Goal: Task Accomplishment & Management: Use online tool/utility

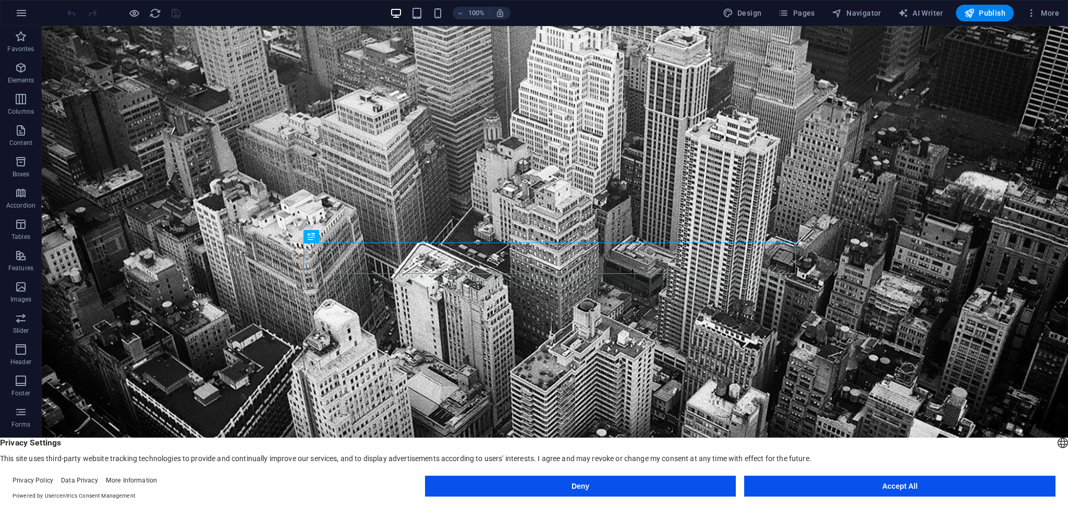
scroll to position [289, 0]
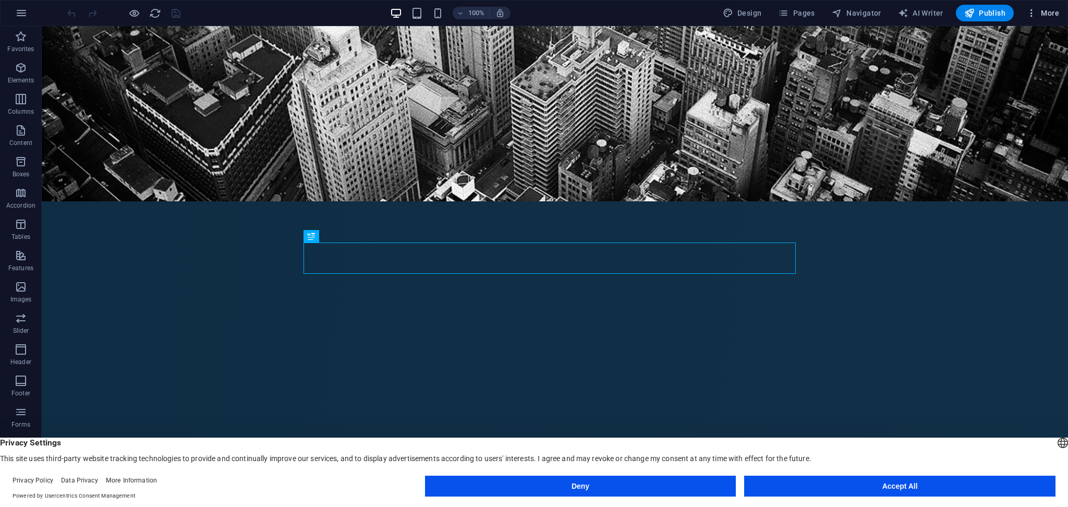
click at [1036, 18] on icon "button" at bounding box center [1031, 13] width 10 height 10
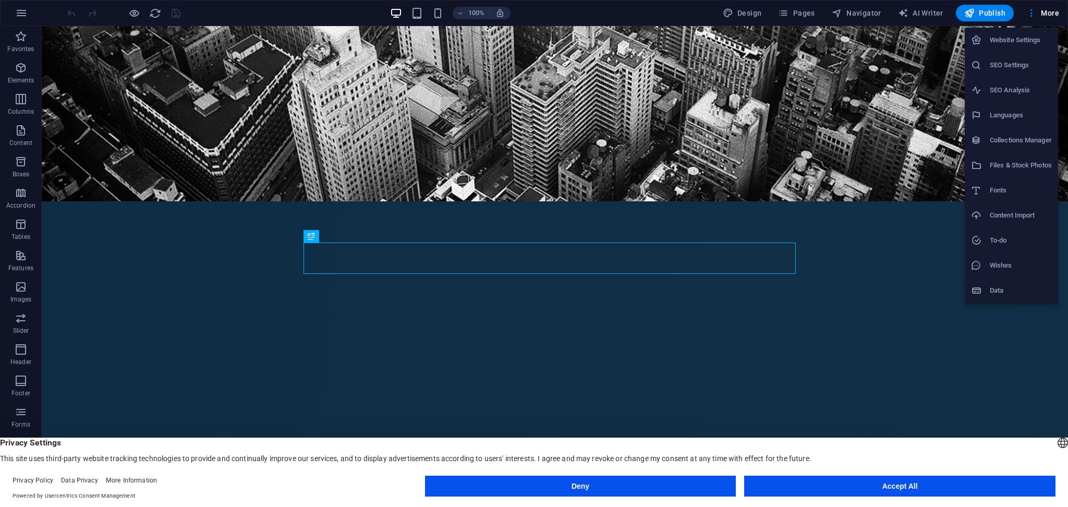
click at [1005, 99] on li "SEO Analysis" at bounding box center [1010, 90] width 93 height 25
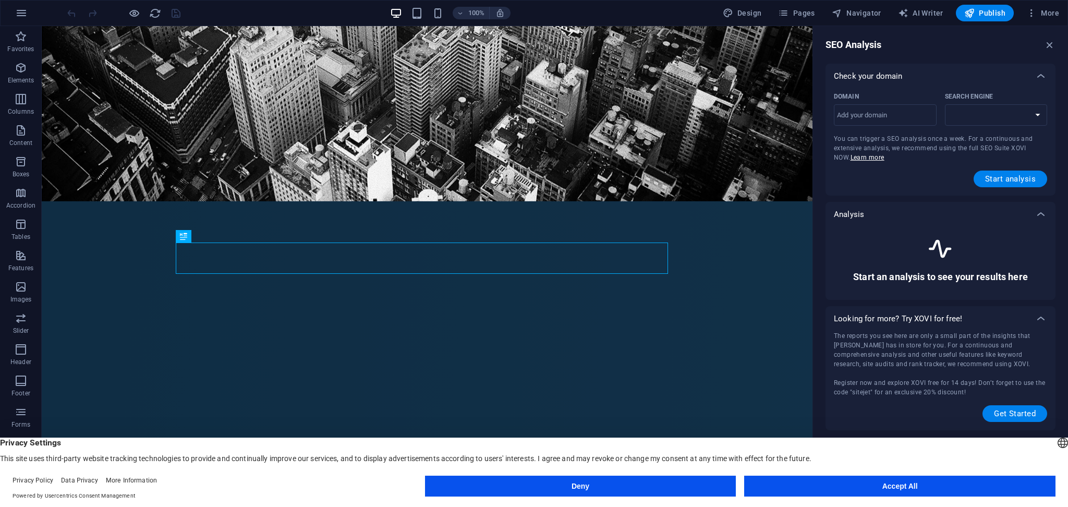
select select "[DOMAIN_NAME]"
click at [887, 123] on input "Domain ​" at bounding box center [885, 115] width 103 height 17
type input "[DOMAIN_NAME]"
click at [1002, 182] on span "Start analysis" at bounding box center [1010, 179] width 51 height 8
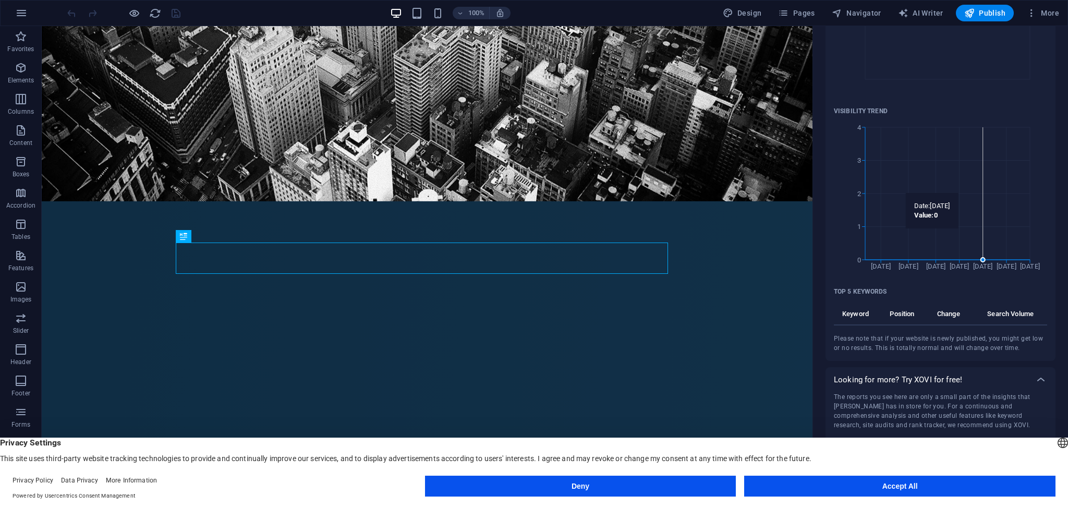
scroll to position [0, 0]
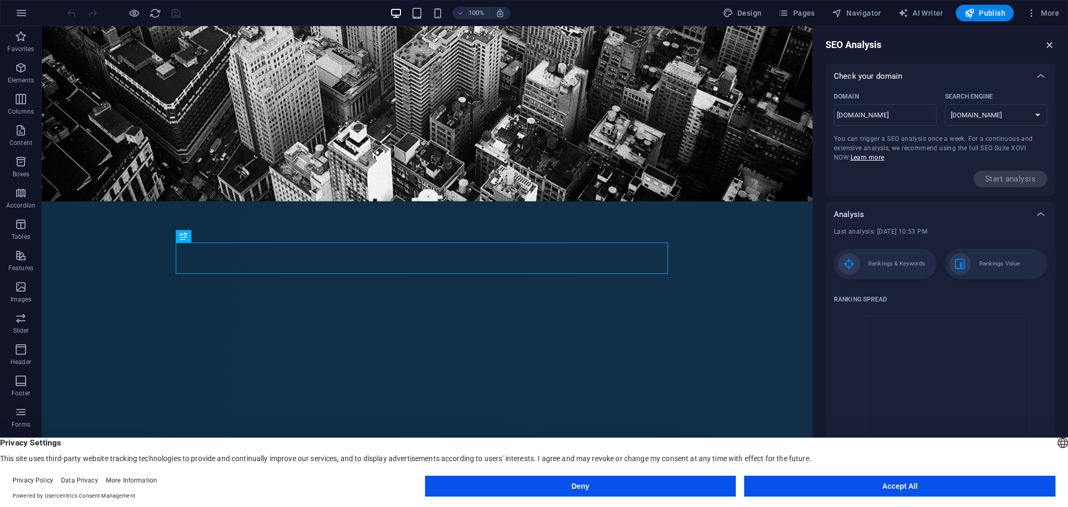
click at [1049, 43] on icon "button" at bounding box center [1049, 44] width 11 height 11
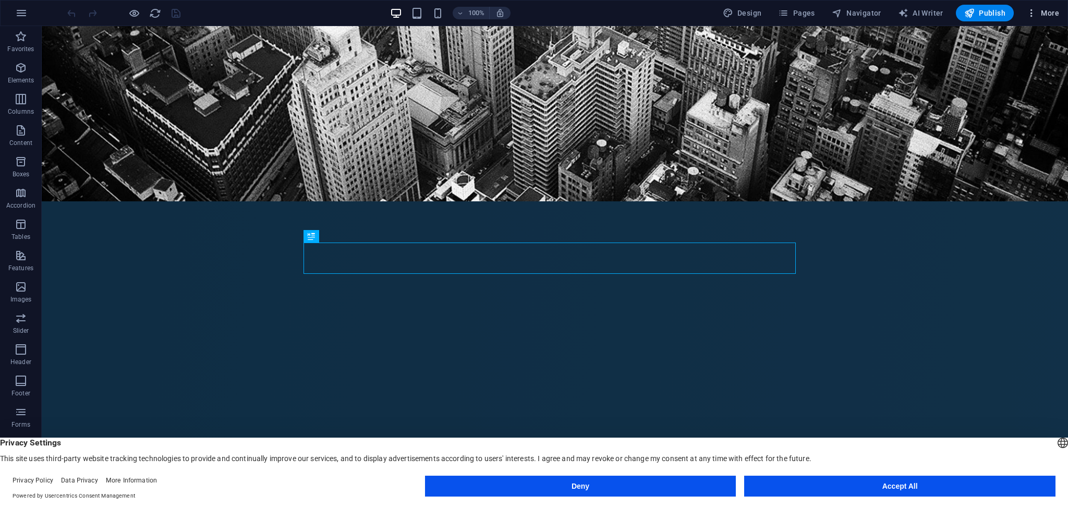
click at [1049, 11] on span "More" at bounding box center [1042, 13] width 33 height 10
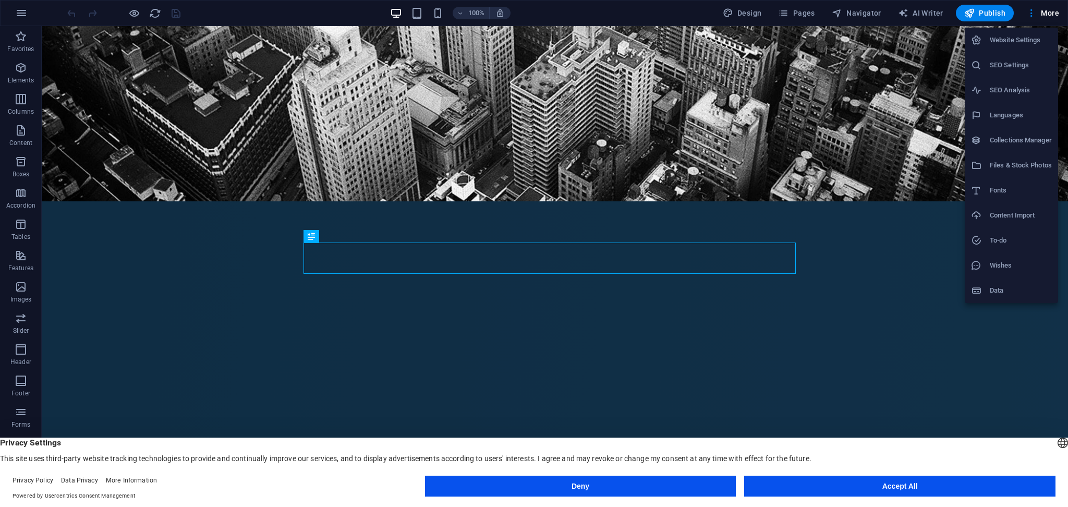
click at [1023, 62] on h6 "SEO Settings" at bounding box center [1020, 65] width 62 height 13
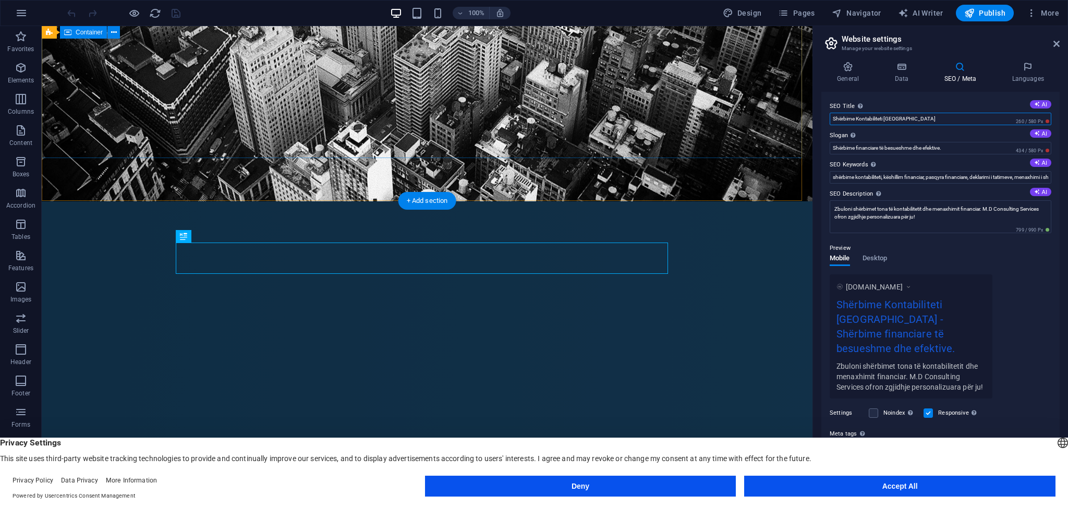
drag, startPoint x: 975, startPoint y: 144, endPoint x: 591, endPoint y: 49, distance: 395.7
click at [1034, 101] on icon at bounding box center [1037, 104] width 6 height 6
click at [1034, 132] on icon at bounding box center [1037, 133] width 6 height 6
type input "Shërbime profesionale për suksesin tuaj financiar"
click at [1044, 159] on button "AI" at bounding box center [1040, 162] width 21 height 8
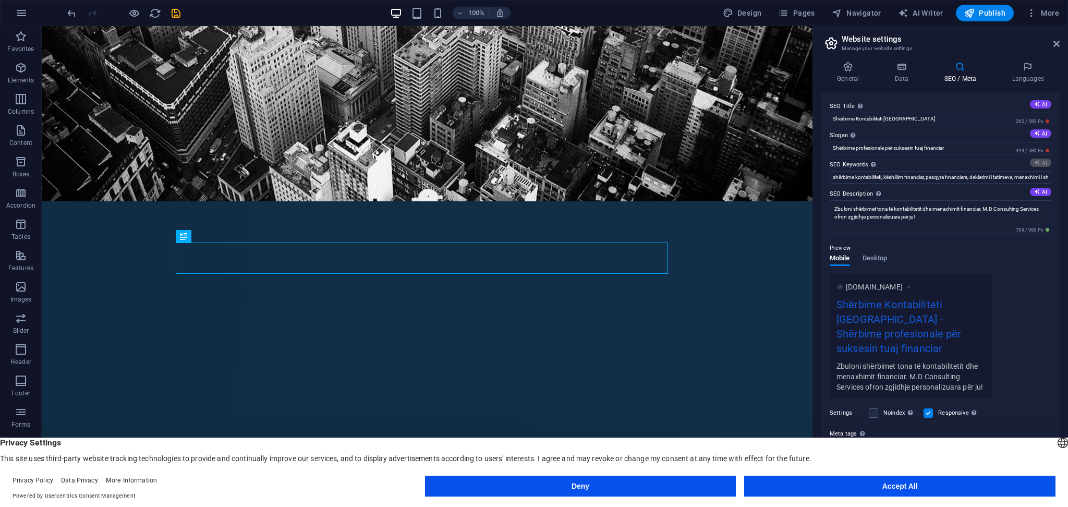
type input "shërbime financiare, kontabilitet në [GEOGRAPHIC_DATA], konsultim tatimor, përg…"
click at [1036, 194] on icon at bounding box center [1037, 192] width 6 height 6
type textarea "Shërbime profesionale kontabiliteti dhe financash për biznese dhe individë. M.D…"
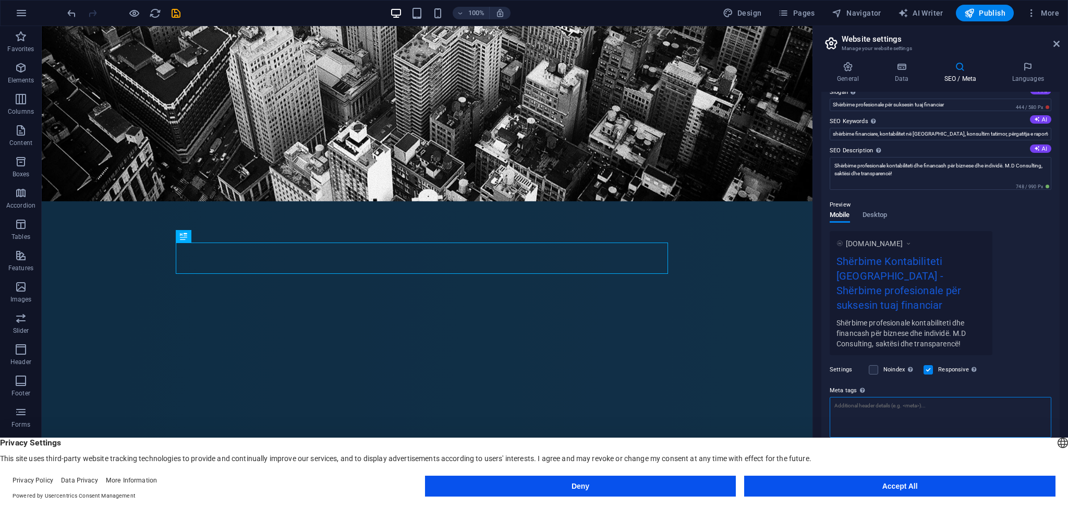
click at [954, 397] on textarea "Meta tags Enter HTML code here that will be placed inside the tags of your webs…" at bounding box center [940, 417] width 222 height 41
click at [958, 481] on button "Accept All" at bounding box center [899, 485] width 311 height 21
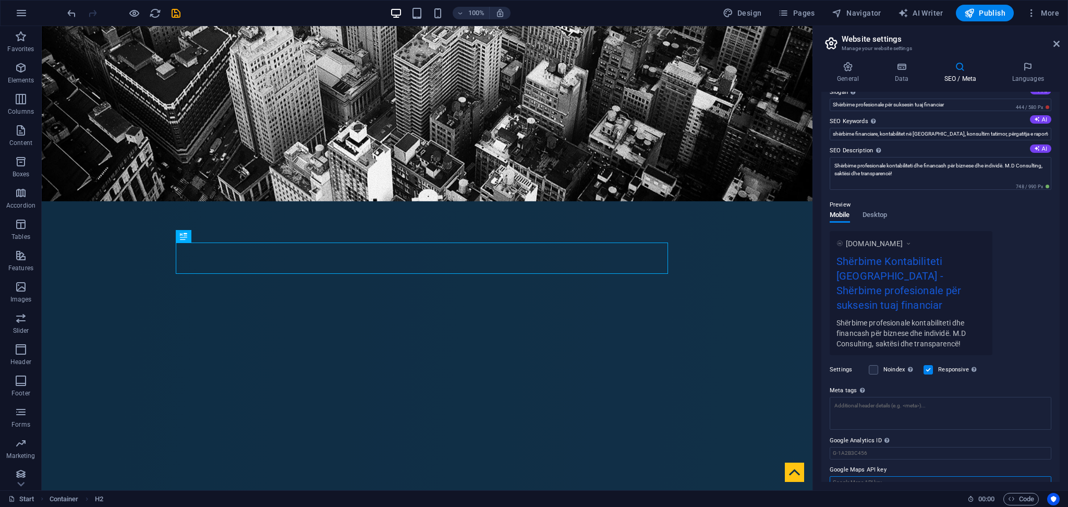
click at [877, 476] on input "Google Maps API key" at bounding box center [940, 482] width 222 height 13
click at [900, 74] on h4 "Data" at bounding box center [903, 73] width 50 height 22
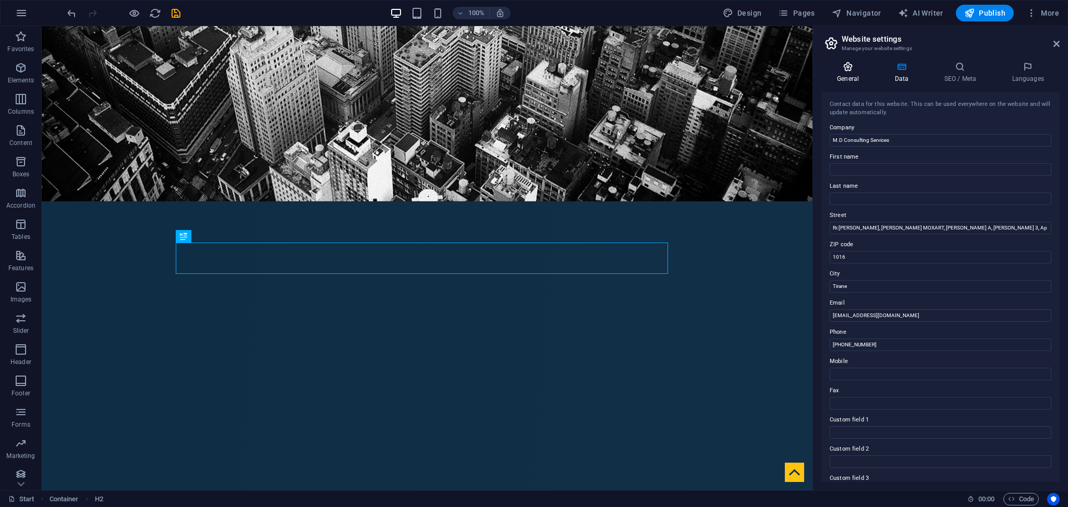
click at [848, 74] on h4 "General" at bounding box center [849, 73] width 57 height 22
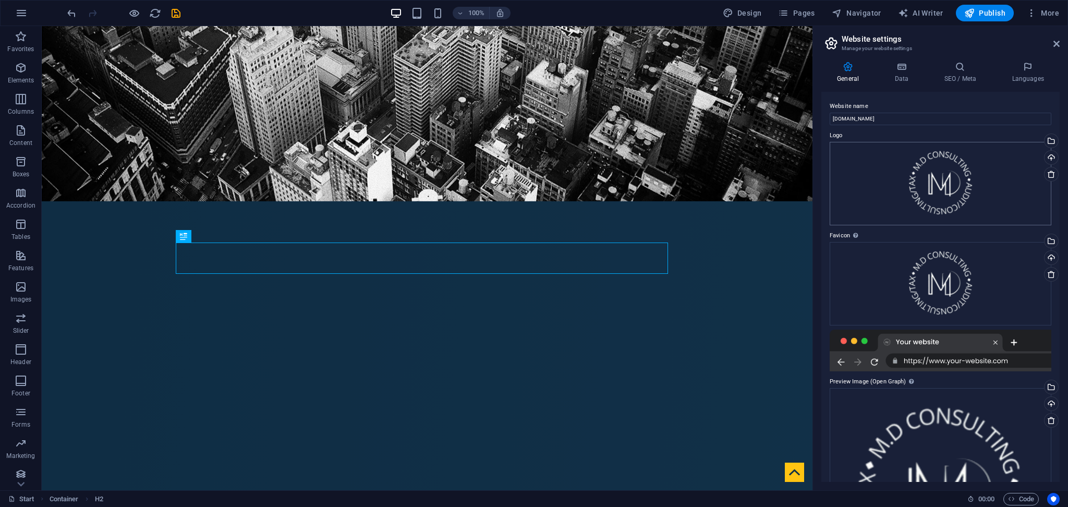
scroll to position [1, 0]
click at [1037, 84] on div "General Data SEO / Meta Languages Website name [DOMAIN_NAME] Logo Drag files he…" at bounding box center [940, 272] width 238 height 420
click at [1054, 42] on icon at bounding box center [1056, 44] width 6 height 8
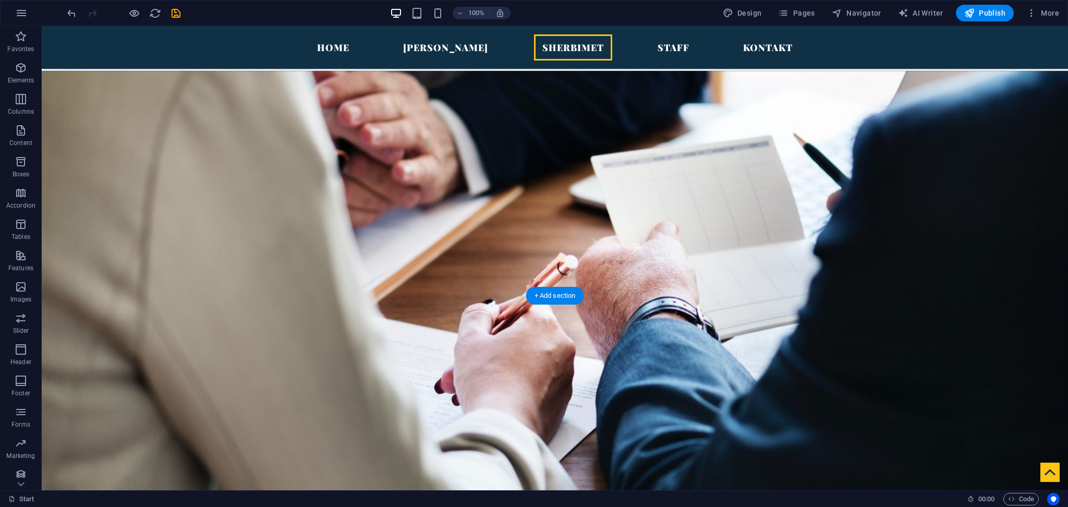
scroll to position [1285, 0]
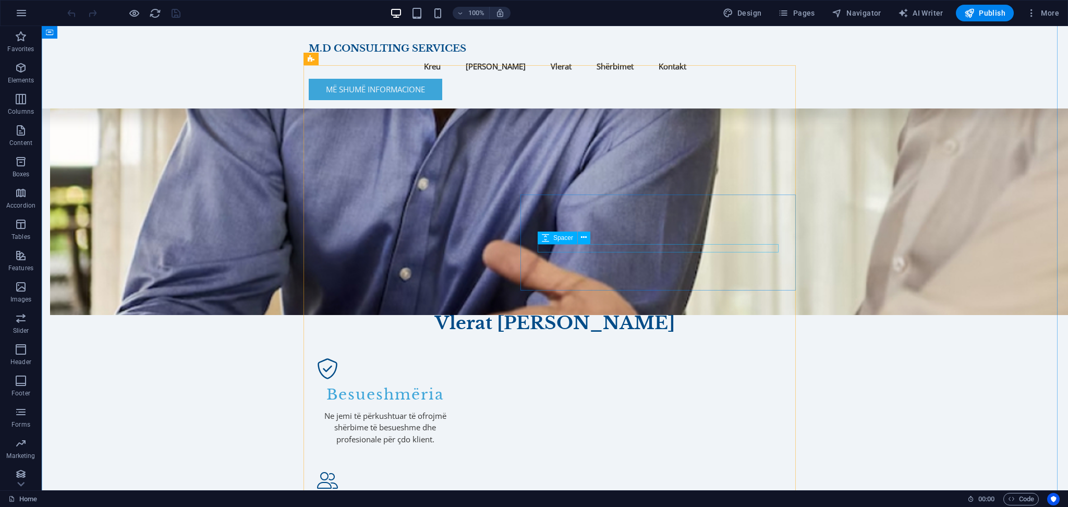
scroll to position [900, 0]
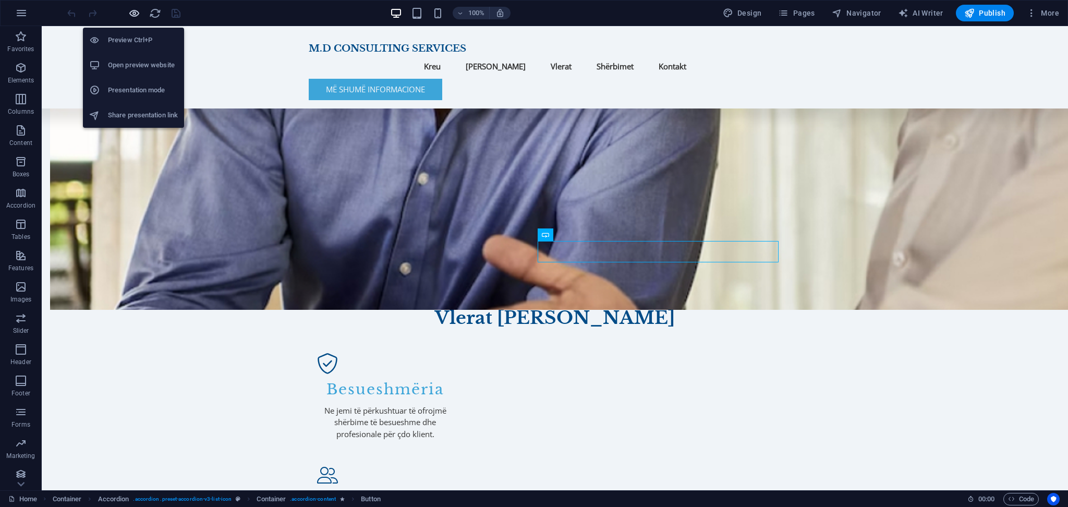
click at [132, 15] on icon "button" at bounding box center [134, 13] width 12 height 12
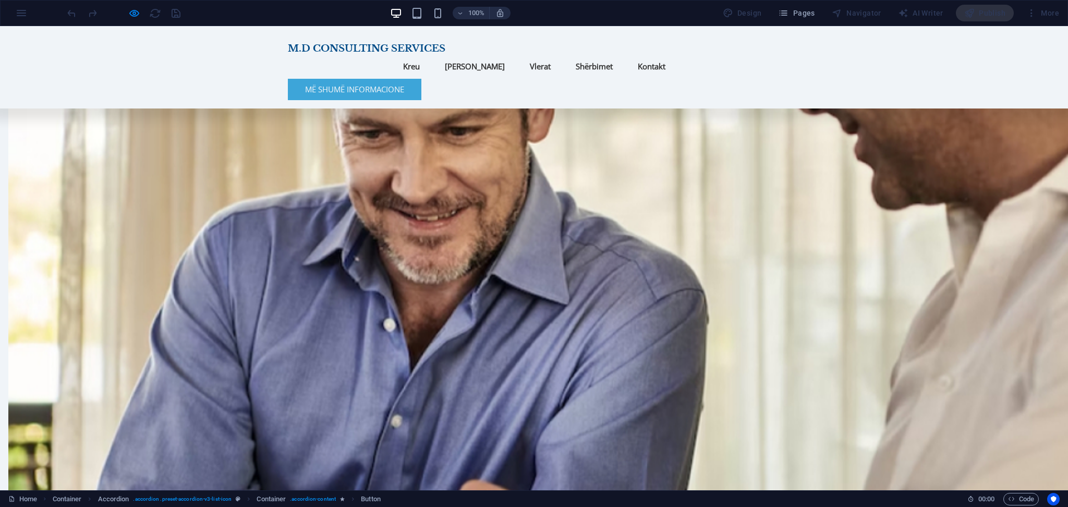
scroll to position [660, 0]
drag, startPoint x: 568, startPoint y: 350, endPoint x: 562, endPoint y: 360, distance: 11.7
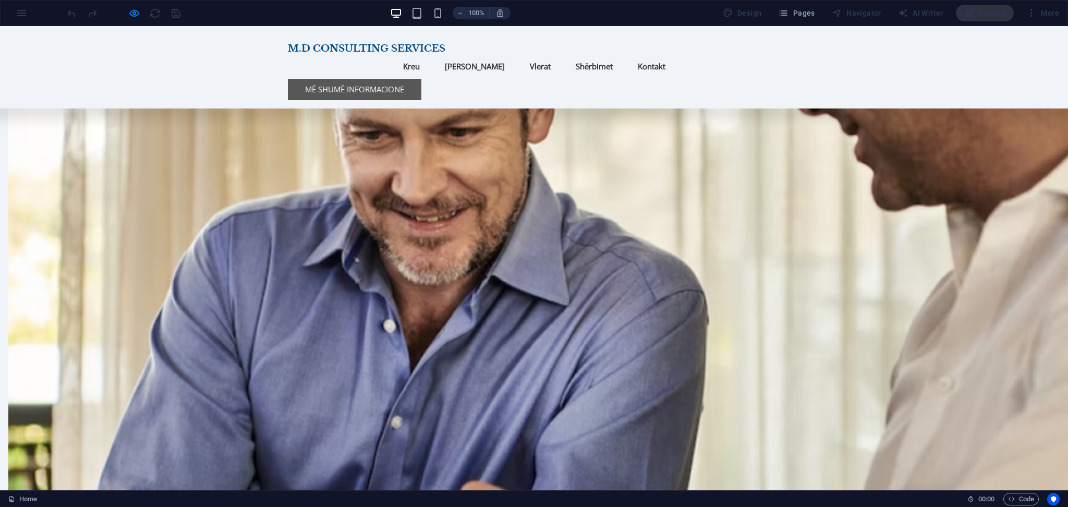
click at [352, 79] on link "Më Shumë Informacione" at bounding box center [354, 89] width 133 height 21
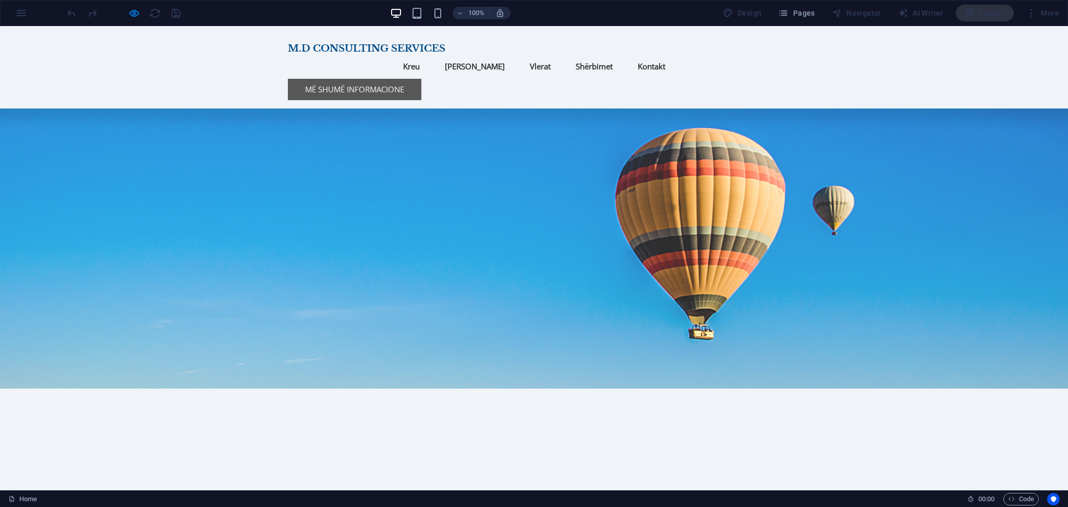
scroll to position [70, 0]
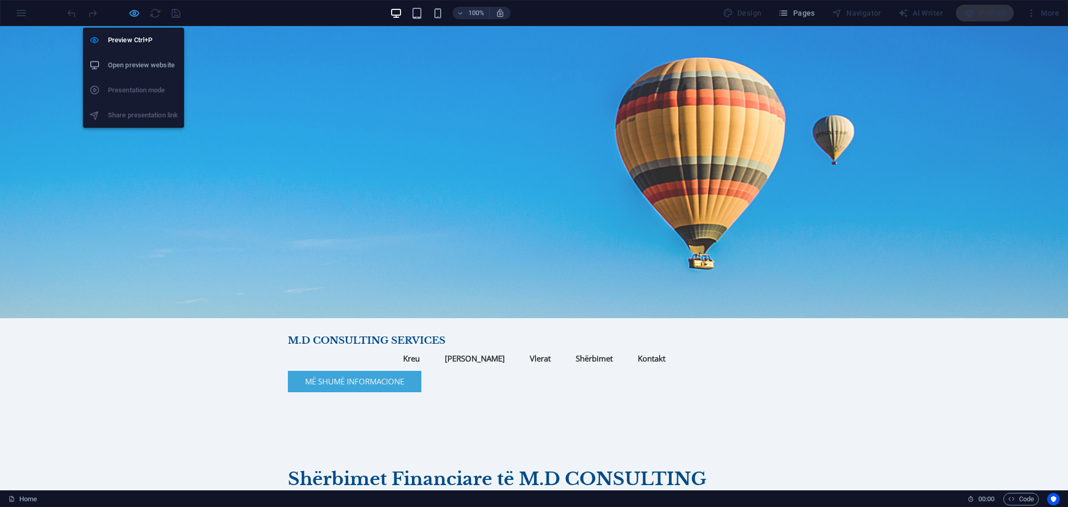
click at [137, 10] on icon "button" at bounding box center [134, 13] width 12 height 12
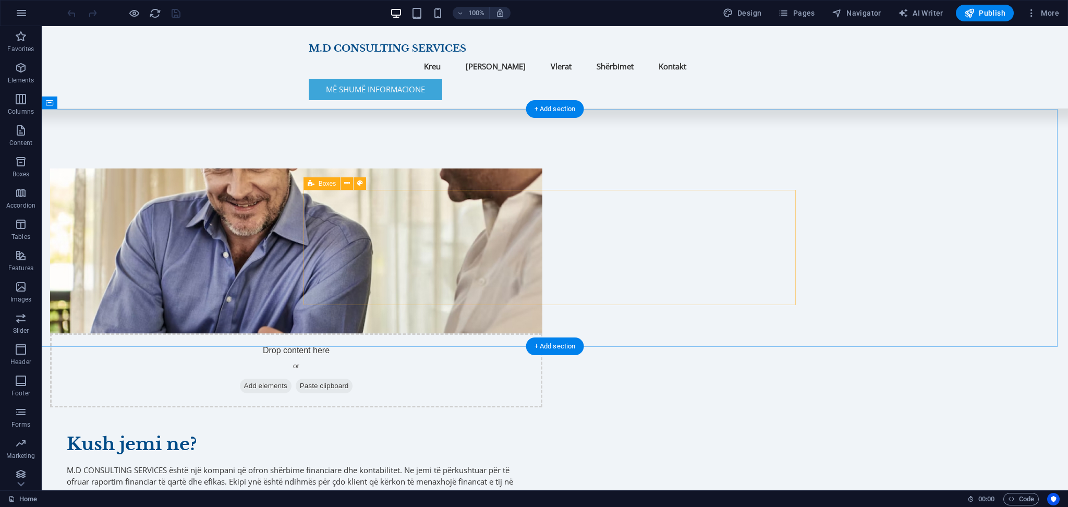
scroll to position [577, 0]
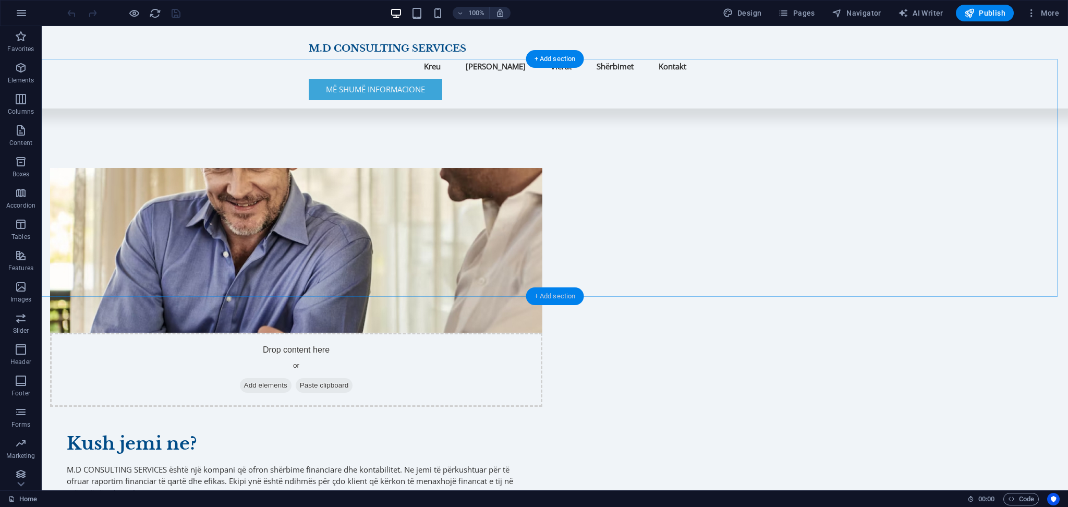
click at [554, 295] on div "+ Add section" at bounding box center [555, 296] width 58 height 18
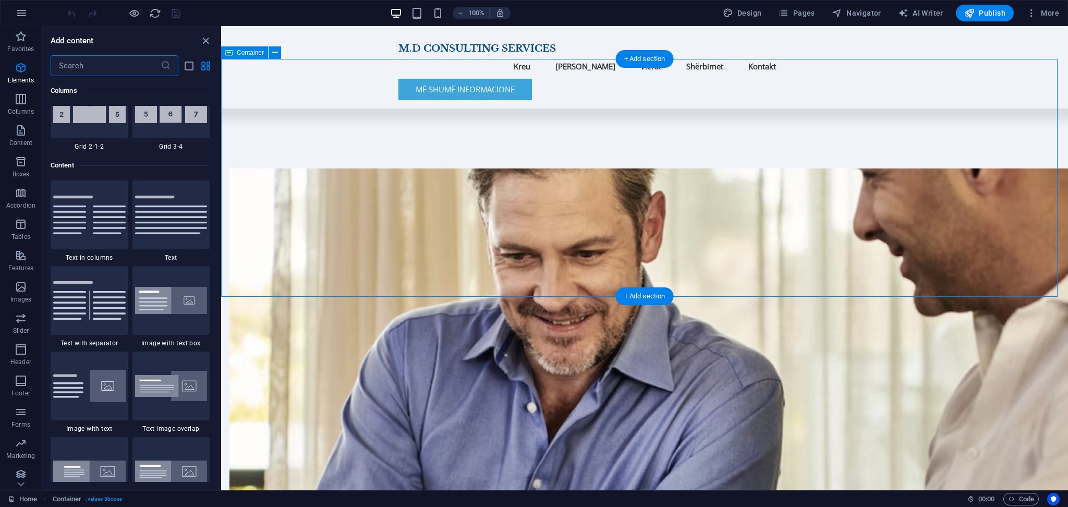
scroll to position [1823, 0]
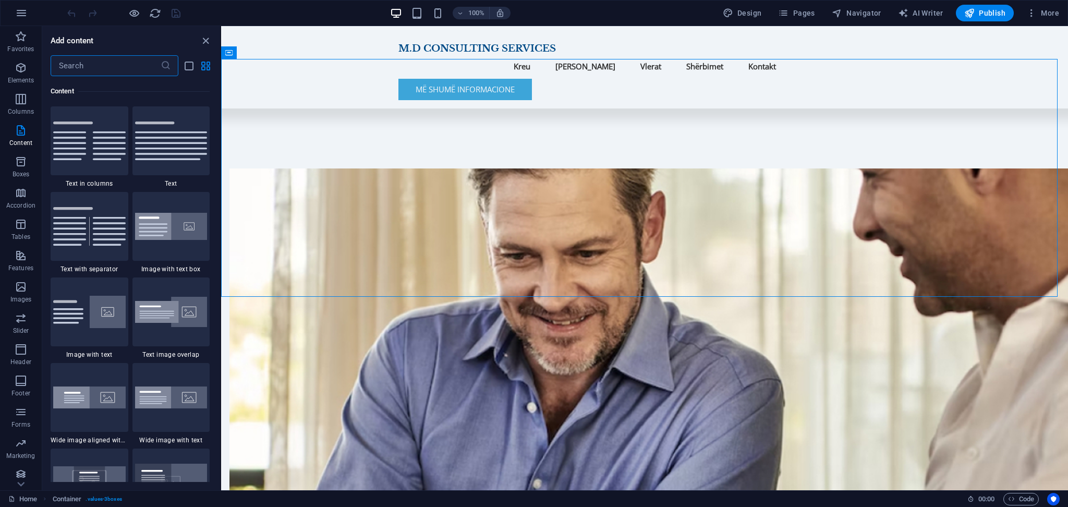
click at [104, 60] on input "text" at bounding box center [106, 65] width 110 height 21
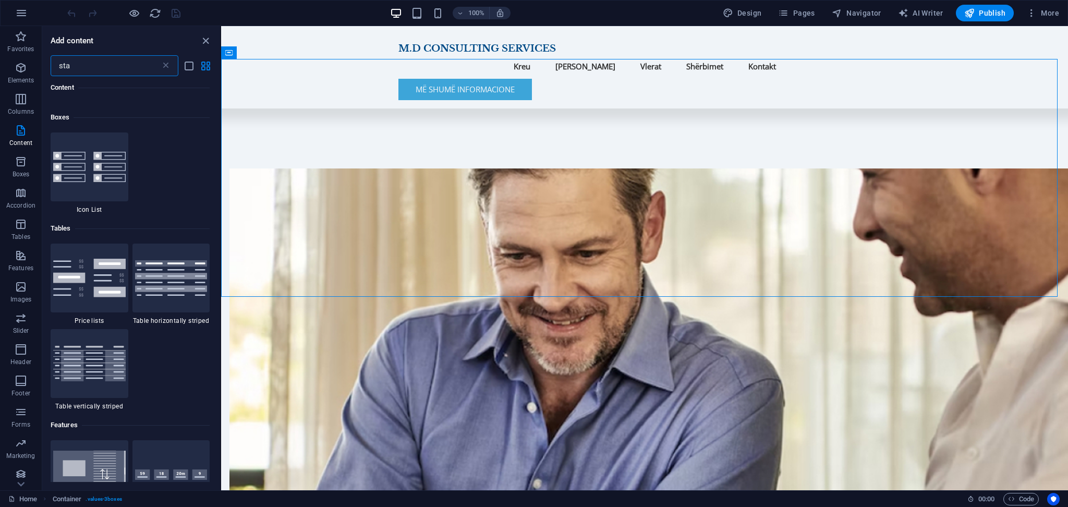
scroll to position [0, 0]
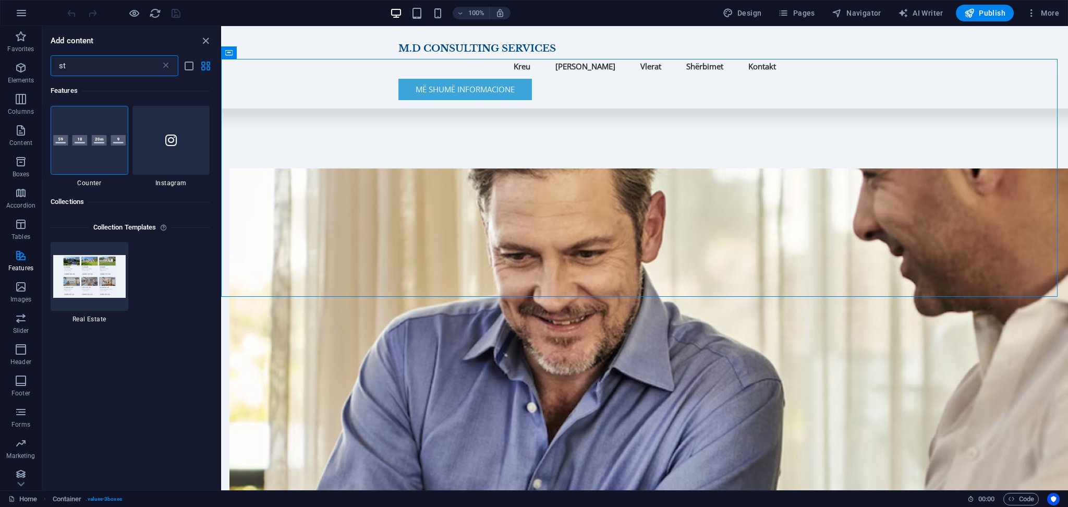
type input "s"
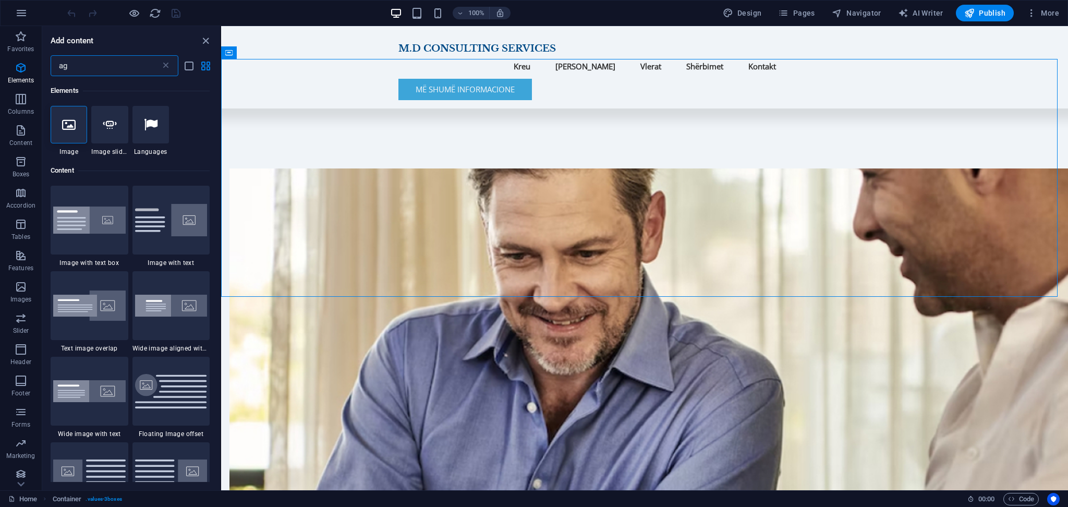
type input "a"
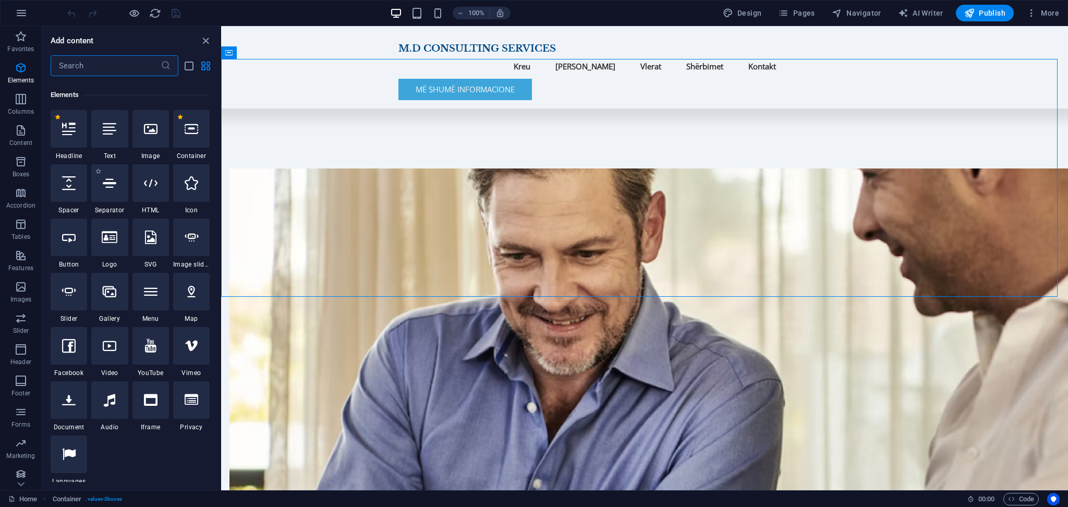
scroll to position [107, 0]
click at [13, 221] on span "Tables" at bounding box center [21, 230] width 42 height 25
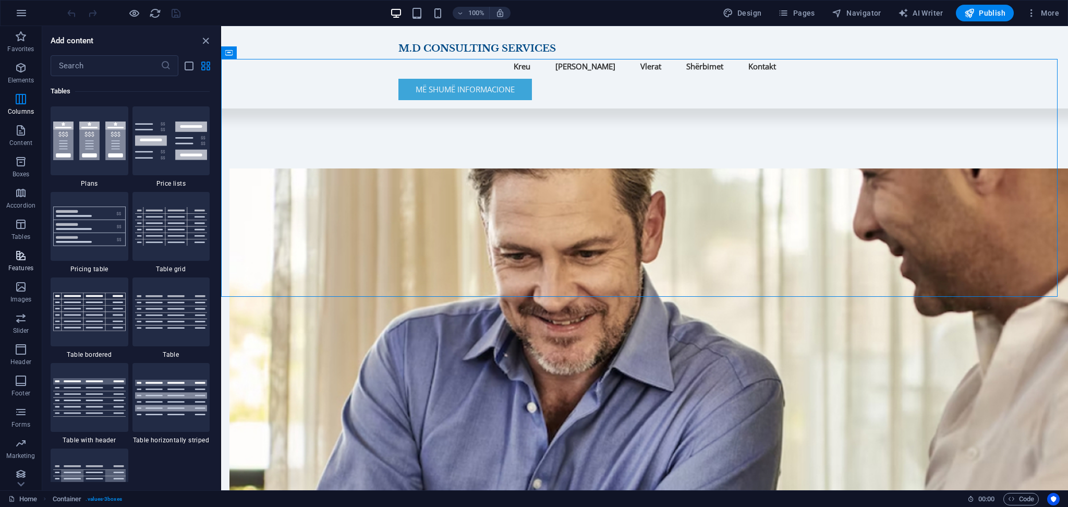
click at [17, 249] on icon "button" at bounding box center [21, 255] width 13 height 13
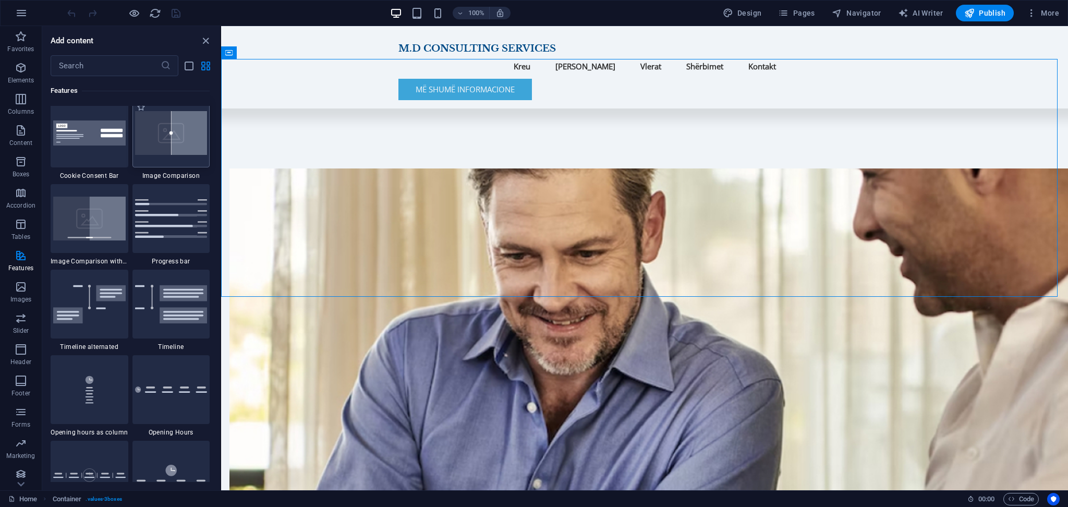
scroll to position [4246, 0]
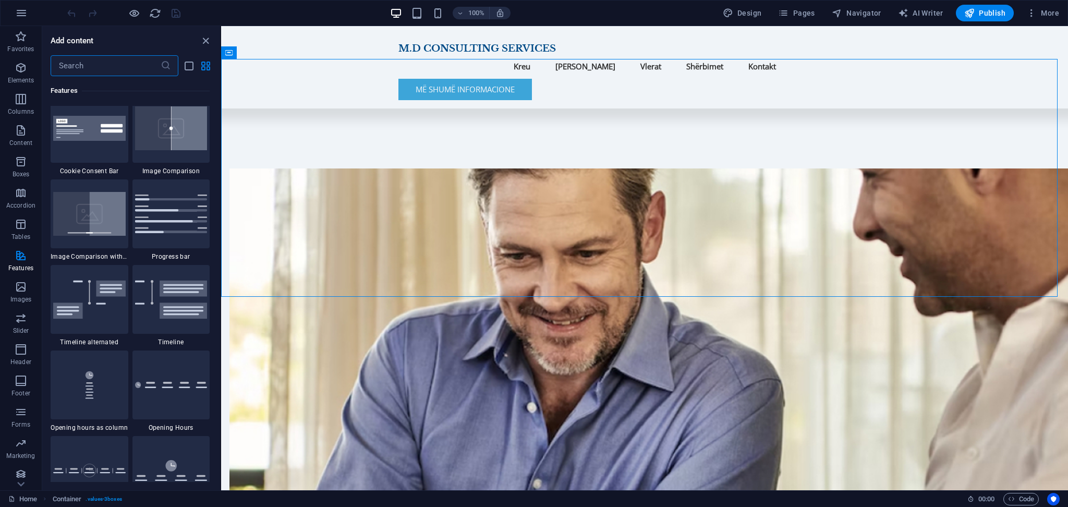
click at [91, 59] on input "text" at bounding box center [106, 65] width 110 height 21
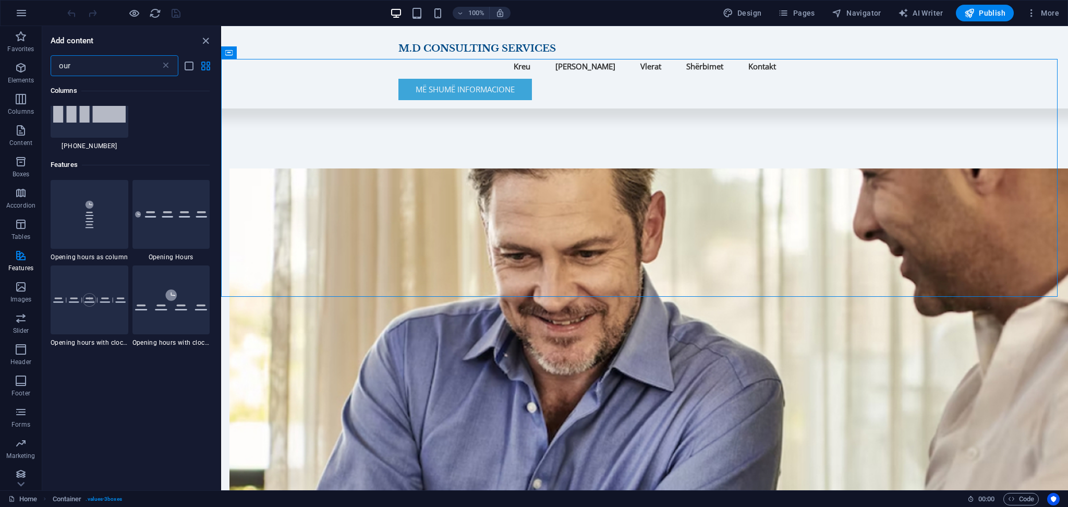
scroll to position [259, 0]
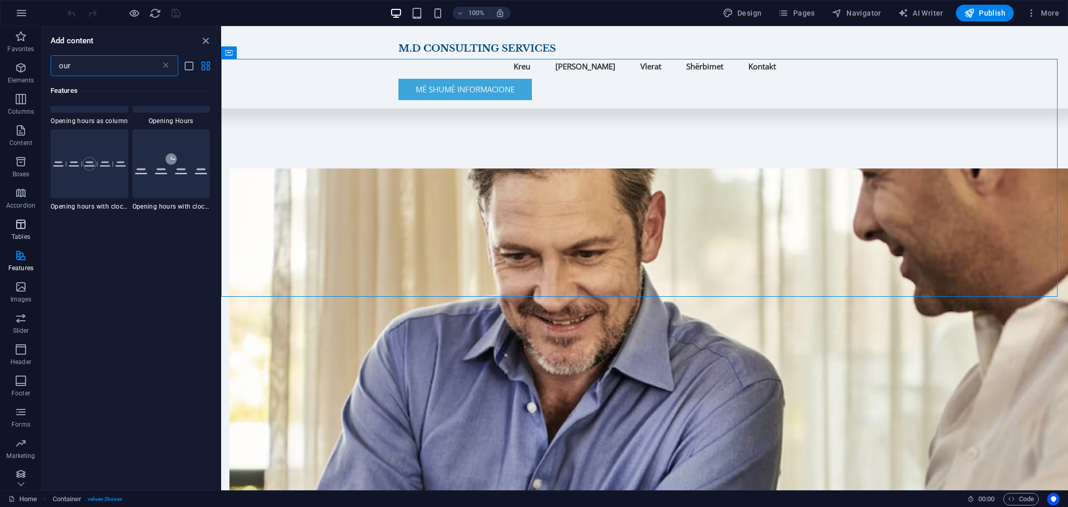
type input "our"
click at [22, 244] on button "Tables" at bounding box center [21, 229] width 42 height 31
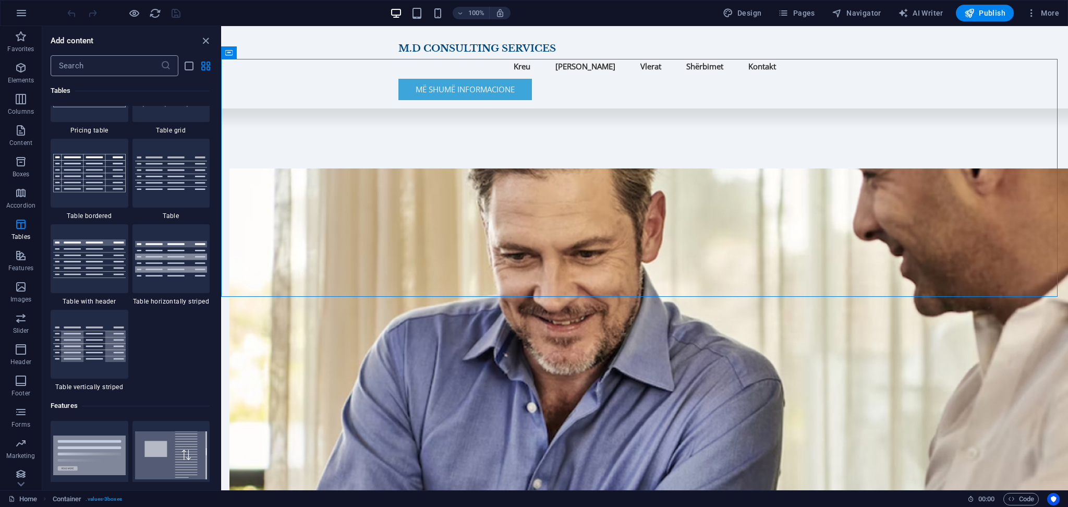
scroll to position [3610, 0]
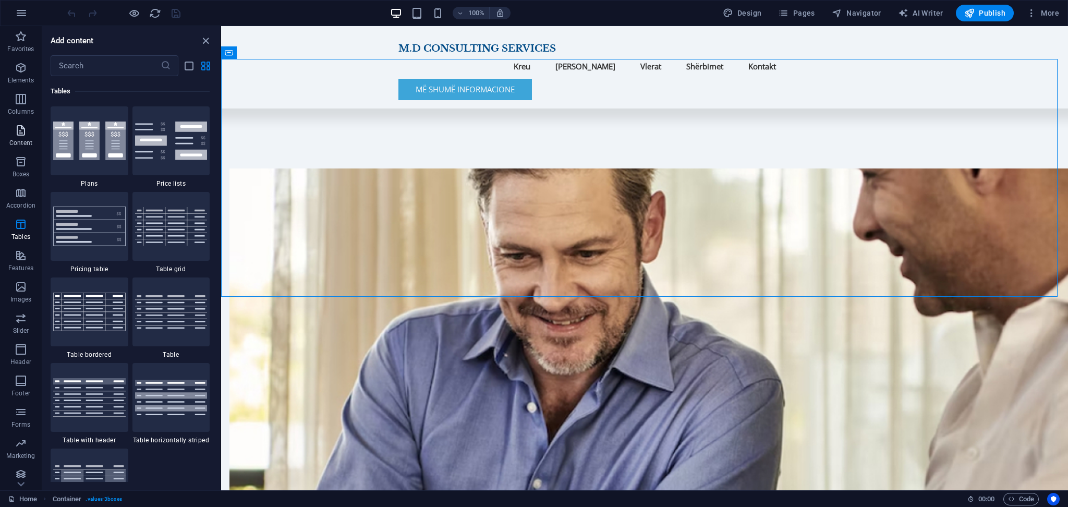
click at [17, 136] on icon "button" at bounding box center [21, 130] width 13 height 13
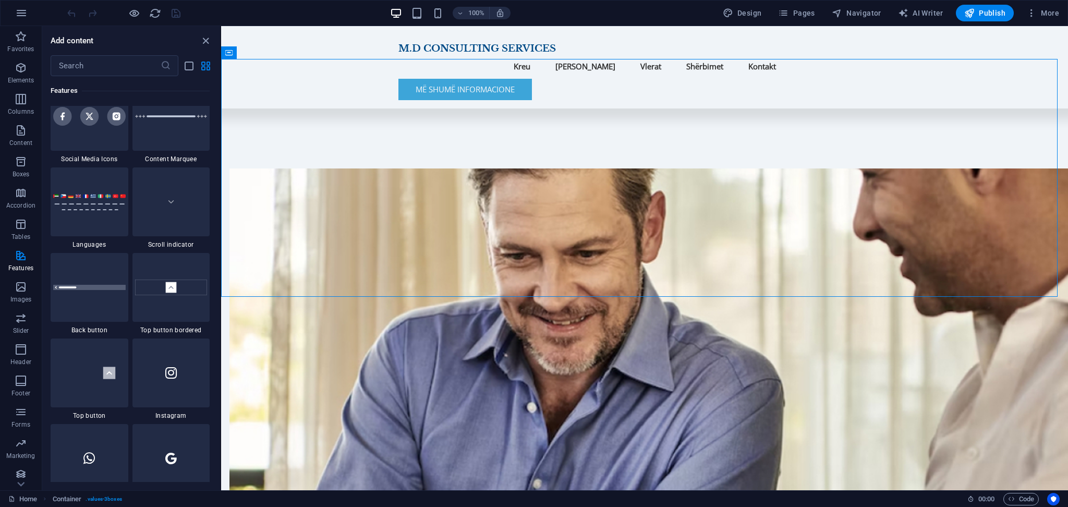
scroll to position [4772, 0]
click at [99, 197] on img at bounding box center [89, 200] width 72 height 17
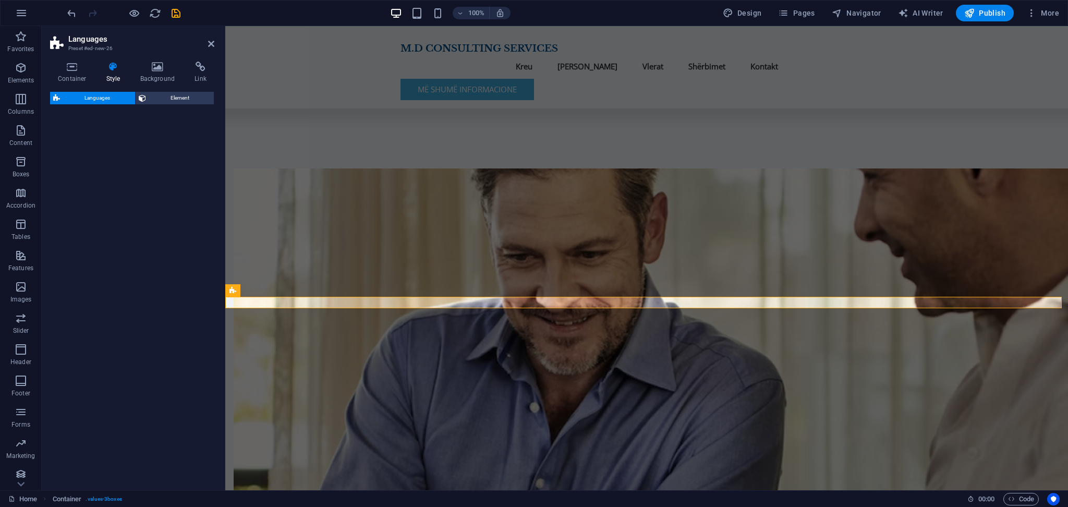
click at [99, 197] on div "Languages Element" at bounding box center [132, 287] width 164 height 390
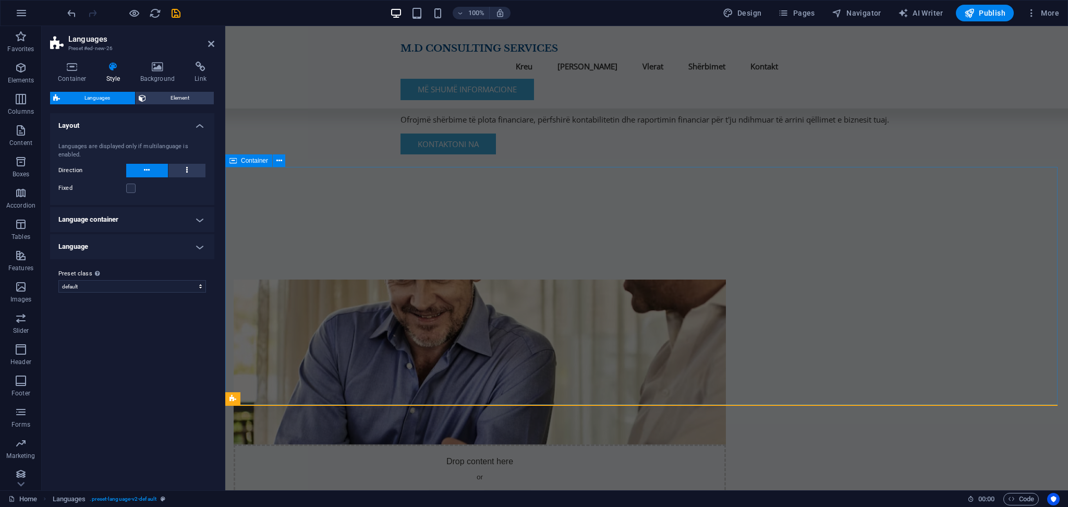
scroll to position [464, 0]
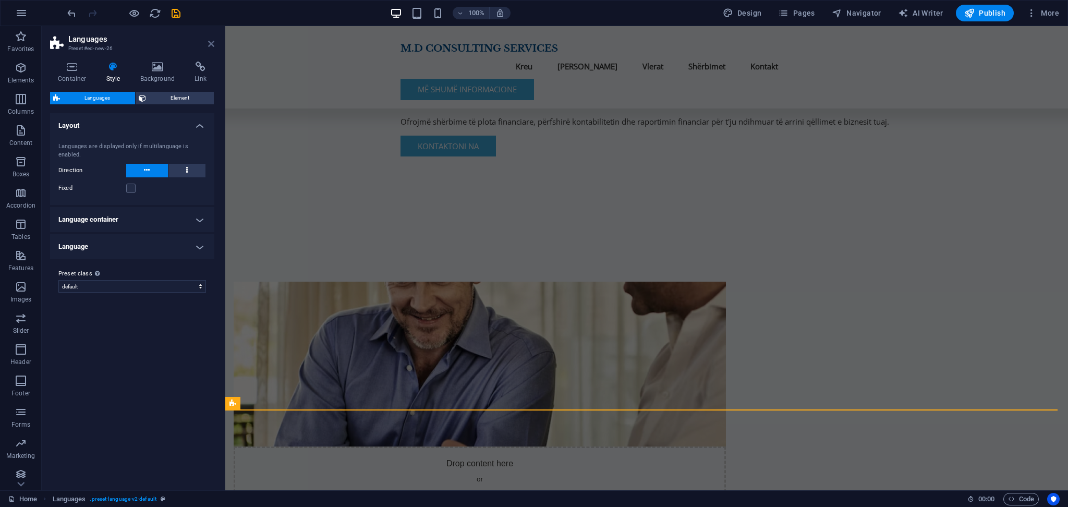
click at [213, 40] on icon at bounding box center [211, 44] width 6 height 8
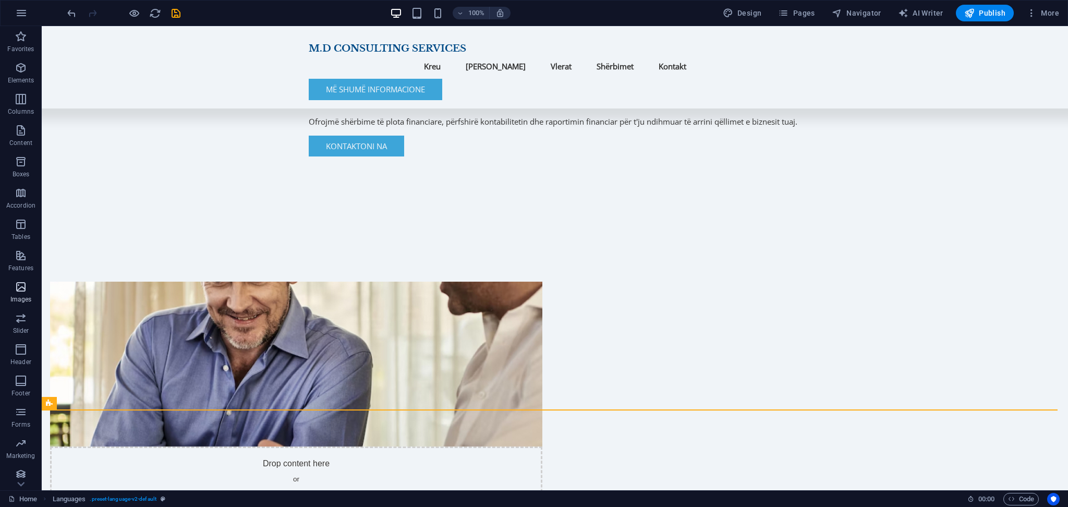
click at [23, 297] on p "Images" at bounding box center [20, 299] width 21 height 8
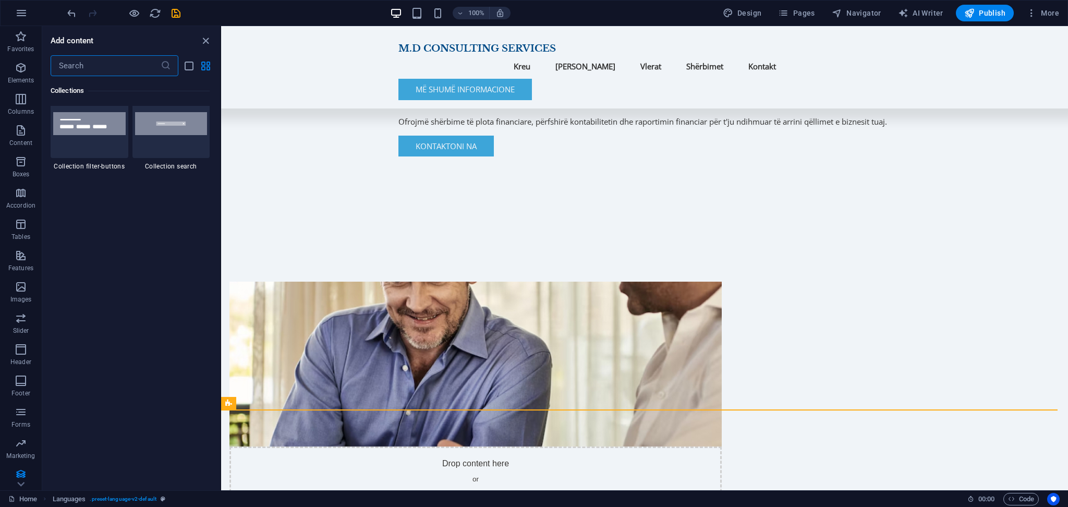
scroll to position [9990, 0]
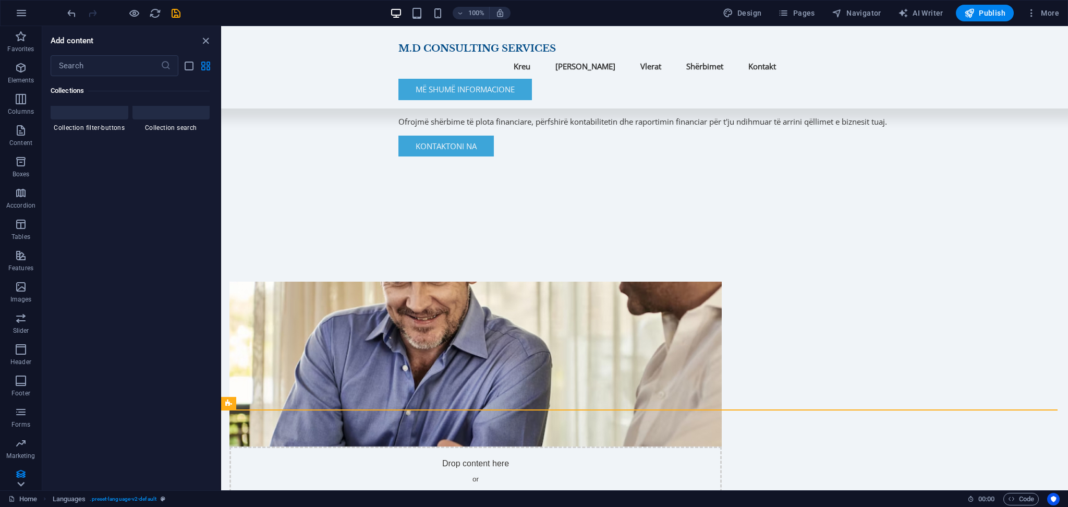
click at [23, 485] on icon at bounding box center [21, 483] width 15 height 15
click at [972, 15] on icon "button" at bounding box center [969, 13] width 10 height 10
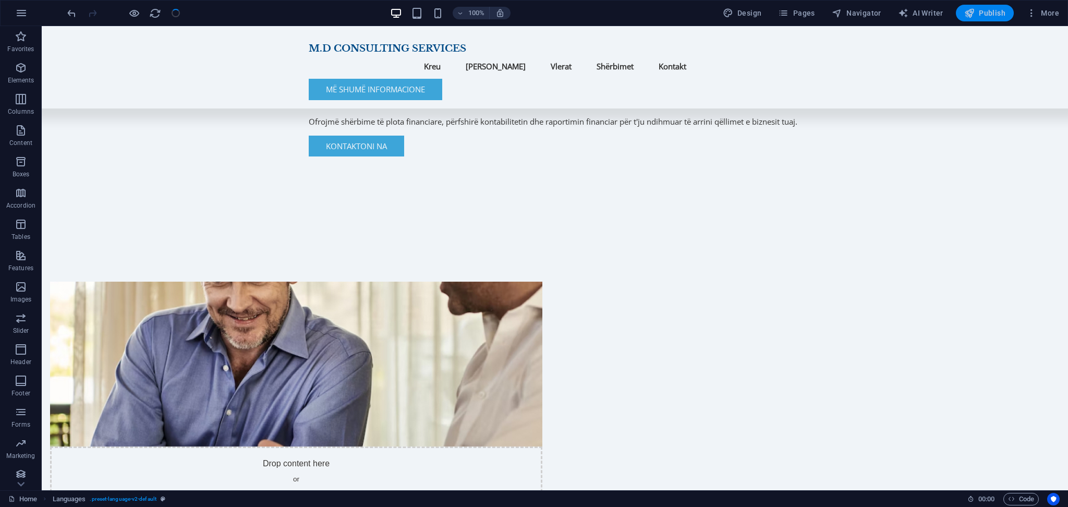
checkbox input "false"
click at [972, 15] on icon "button" at bounding box center [969, 13] width 10 height 10
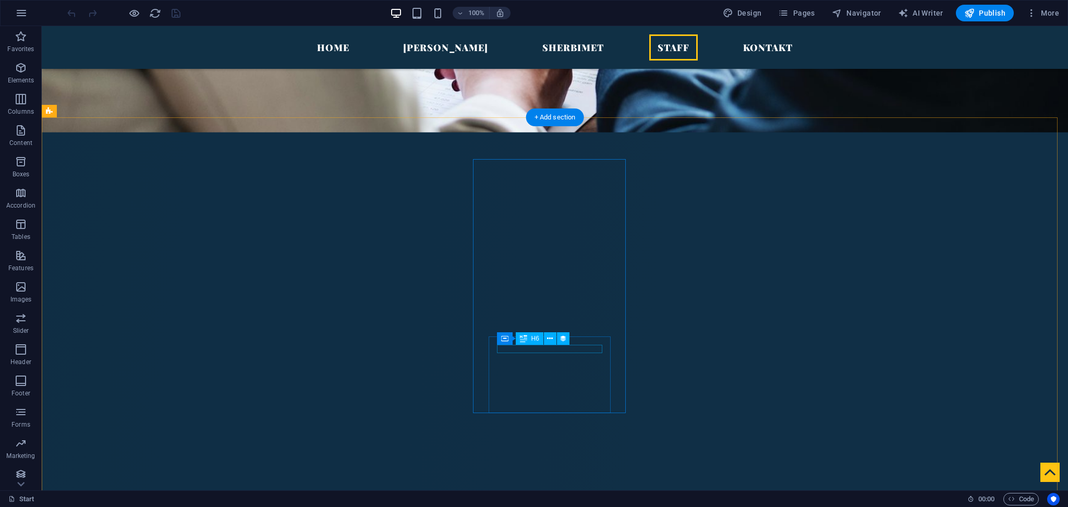
scroll to position [1626, 0]
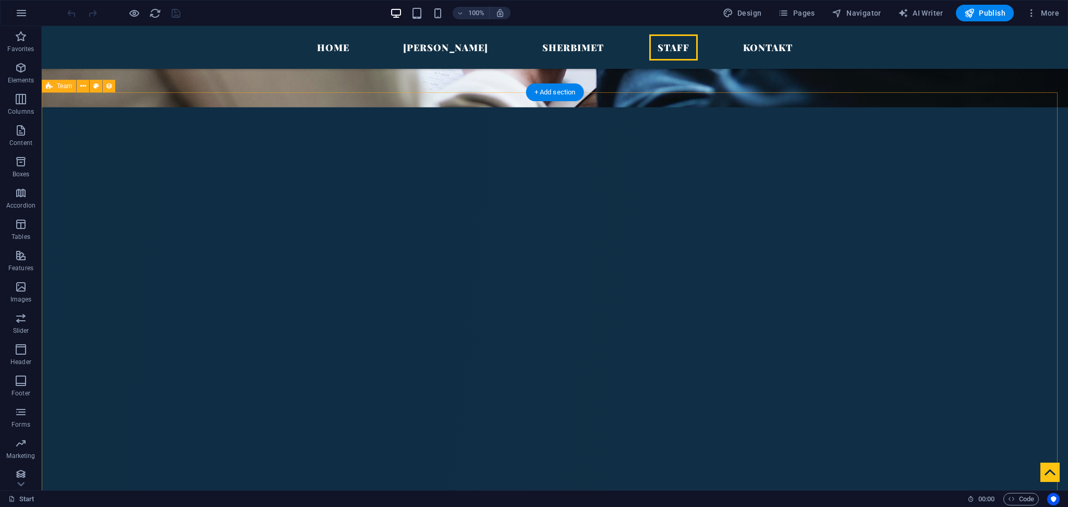
select select "6834dbea79f6d1ed0500ea23"
select select "createdAt_DESC"
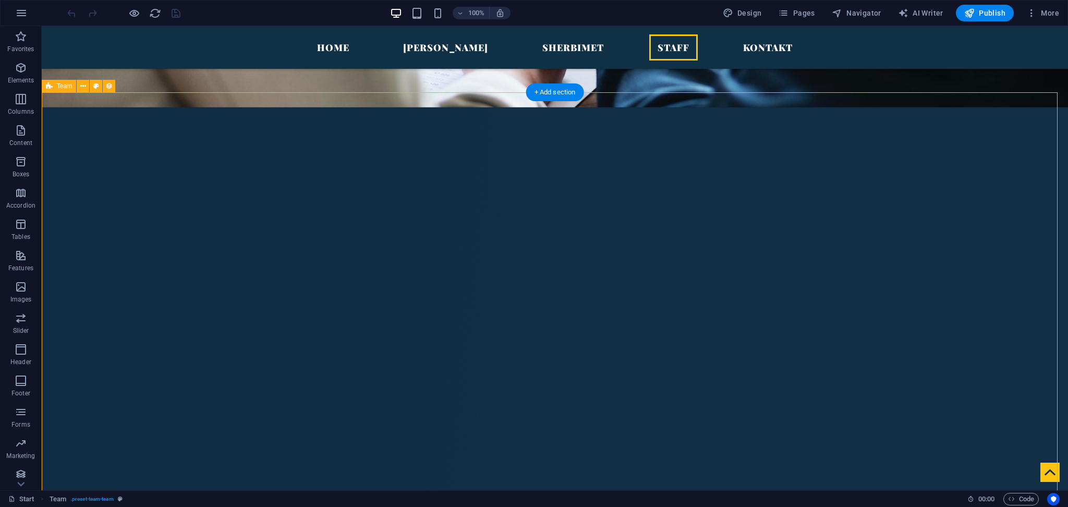
select select "columns.name"
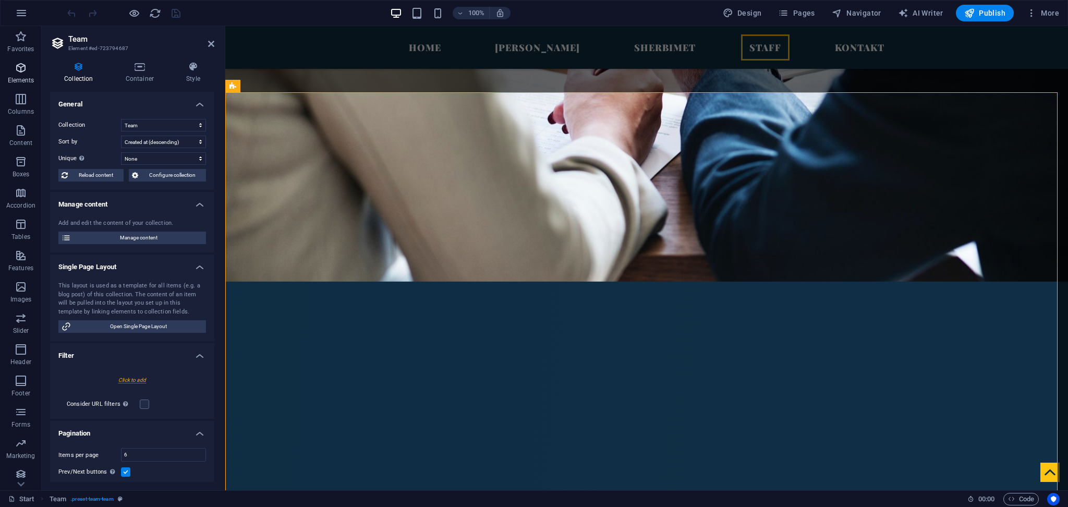
scroll to position [1, 0]
click at [18, 63] on icon "button" at bounding box center [21, 67] width 13 height 13
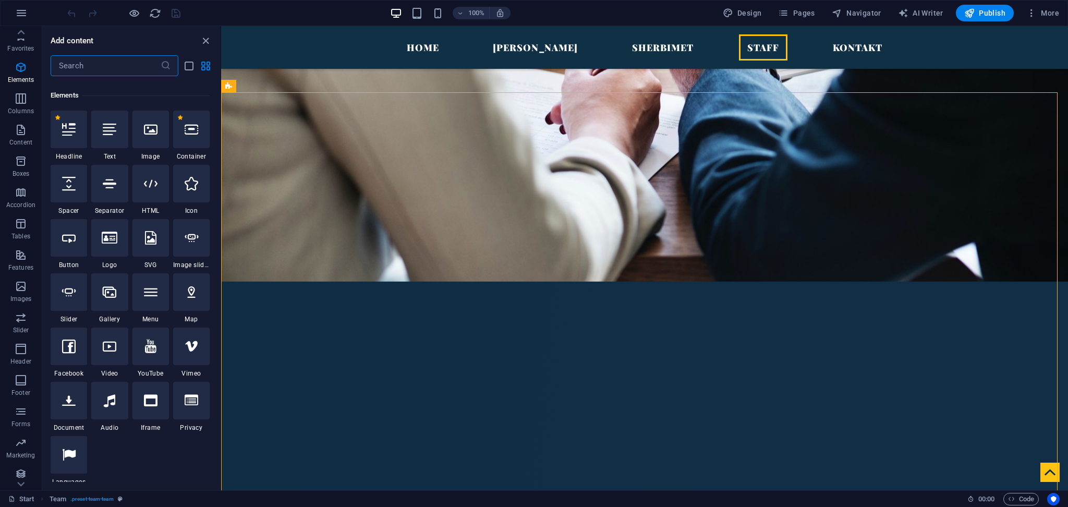
scroll to position [111, 0]
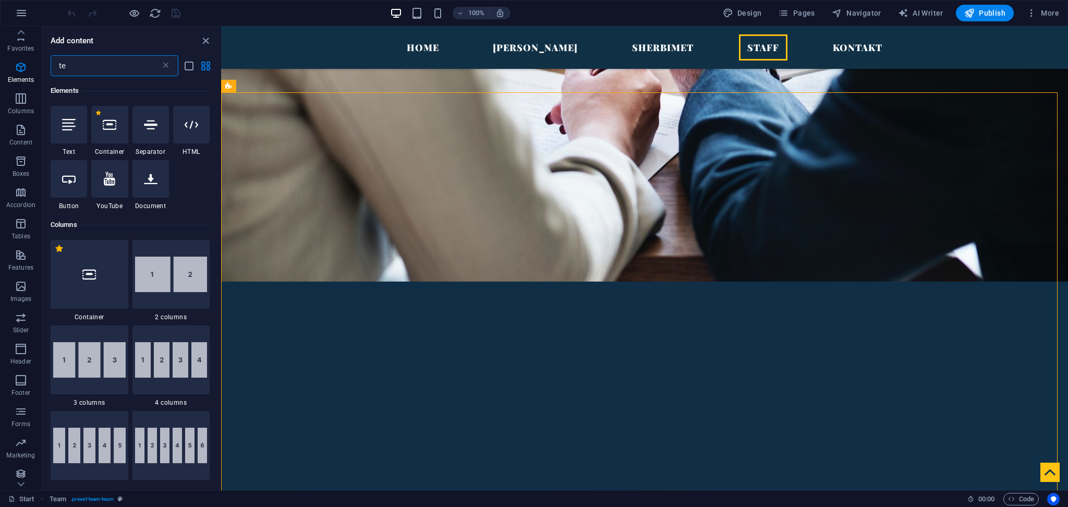
type input "tea"
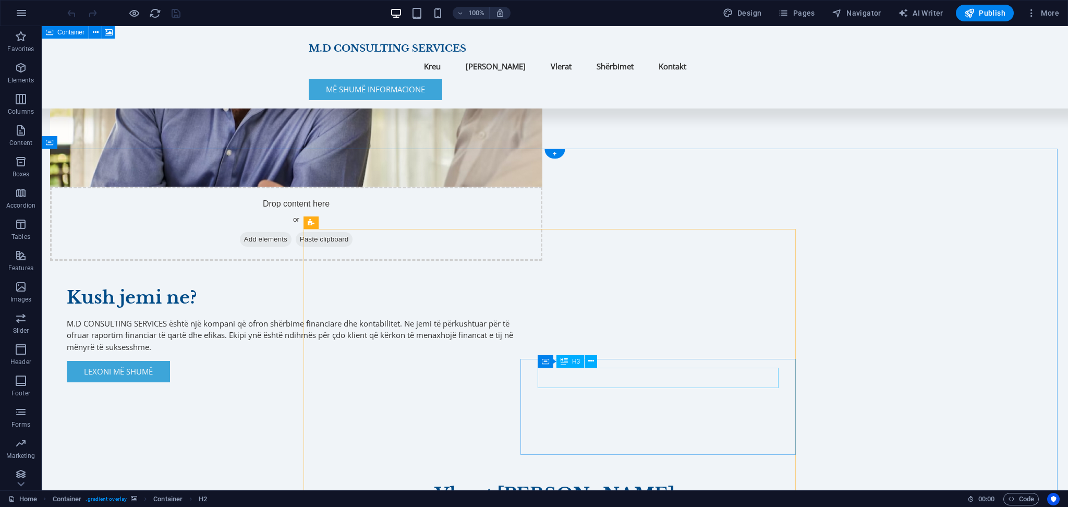
scroll to position [726, 0]
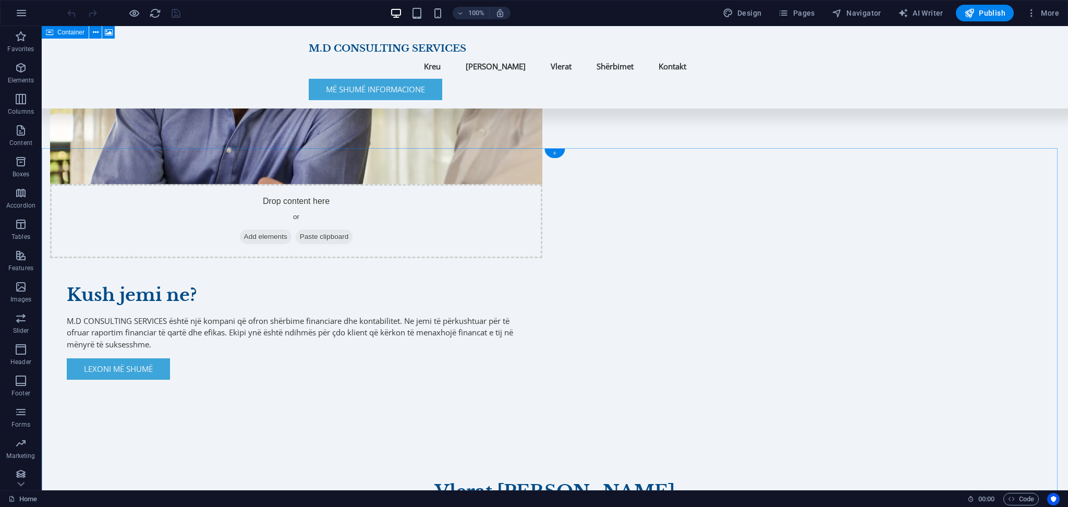
click at [557, 150] on div "+" at bounding box center [554, 153] width 20 height 9
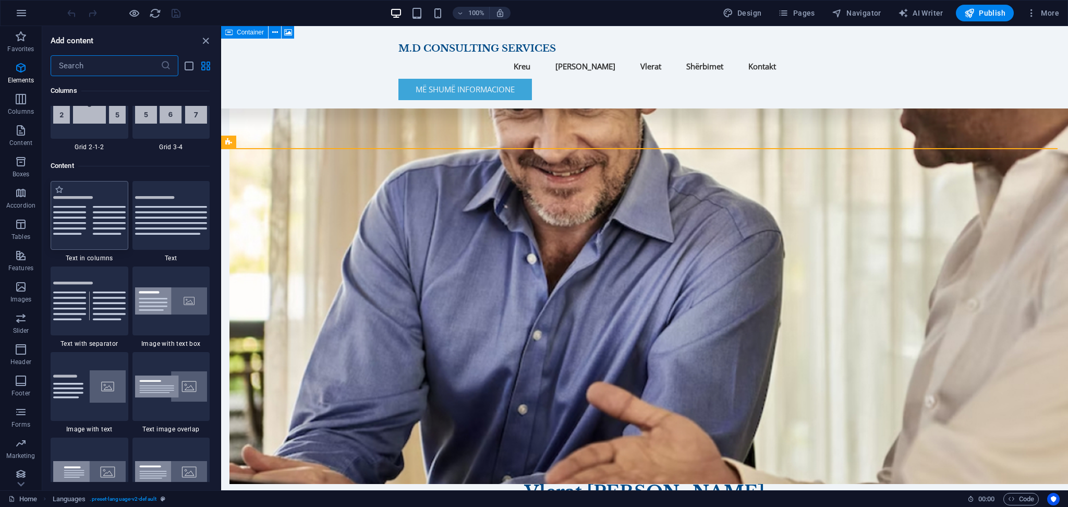
scroll to position [1823, 0]
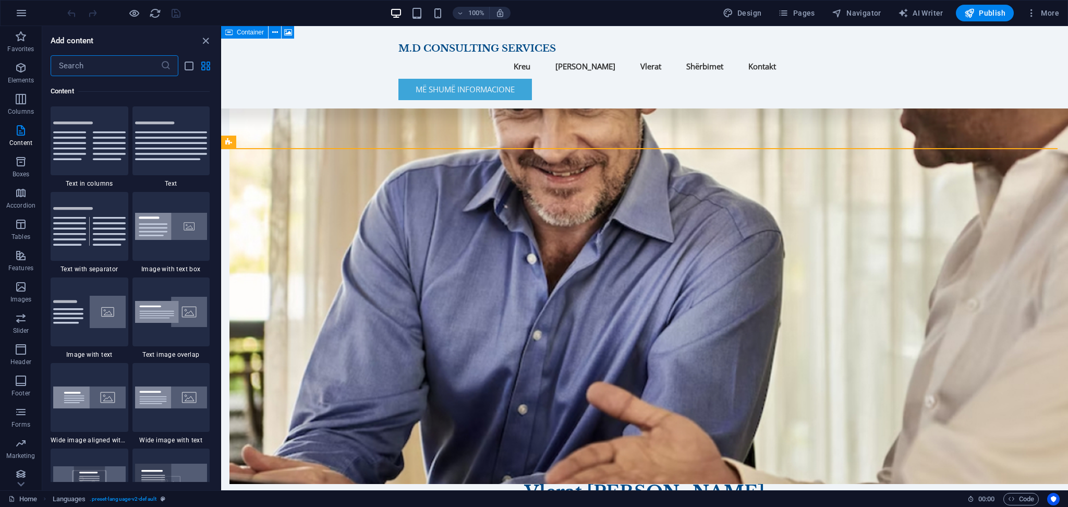
click at [84, 72] on input "text" at bounding box center [106, 65] width 110 height 21
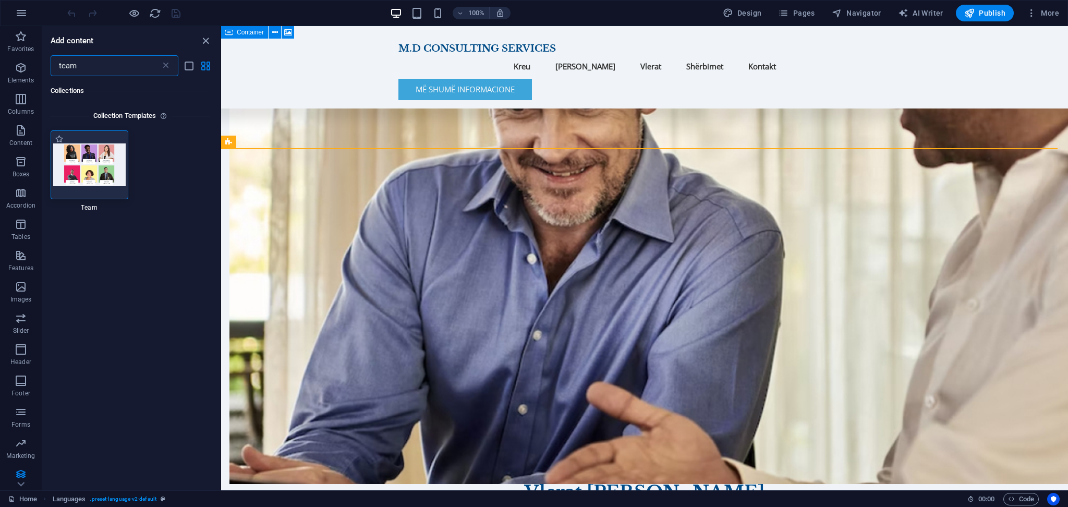
scroll to position [0, 0]
type input "team"
click at [90, 161] on img at bounding box center [89, 165] width 72 height 42
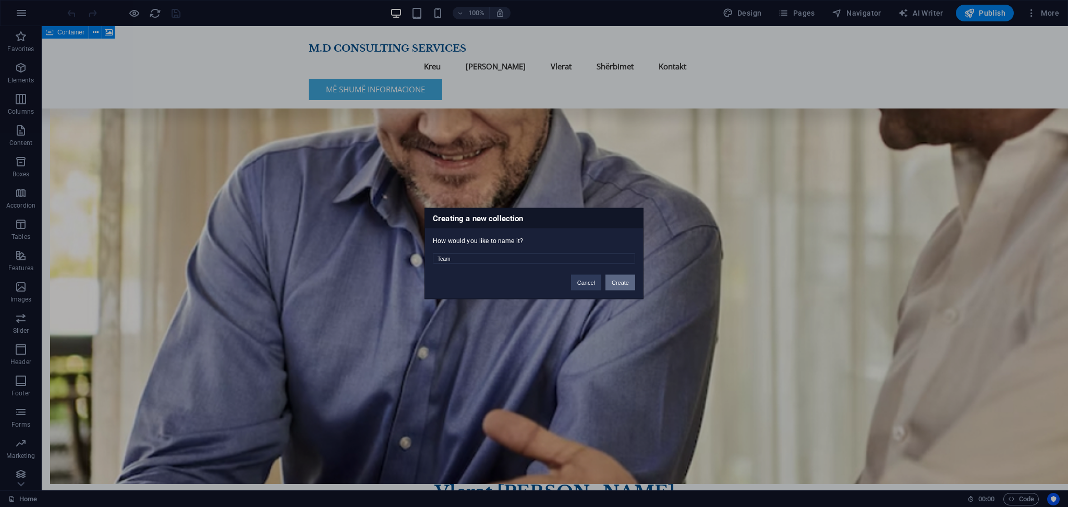
click at [623, 286] on button "Create" at bounding box center [620, 283] width 30 height 16
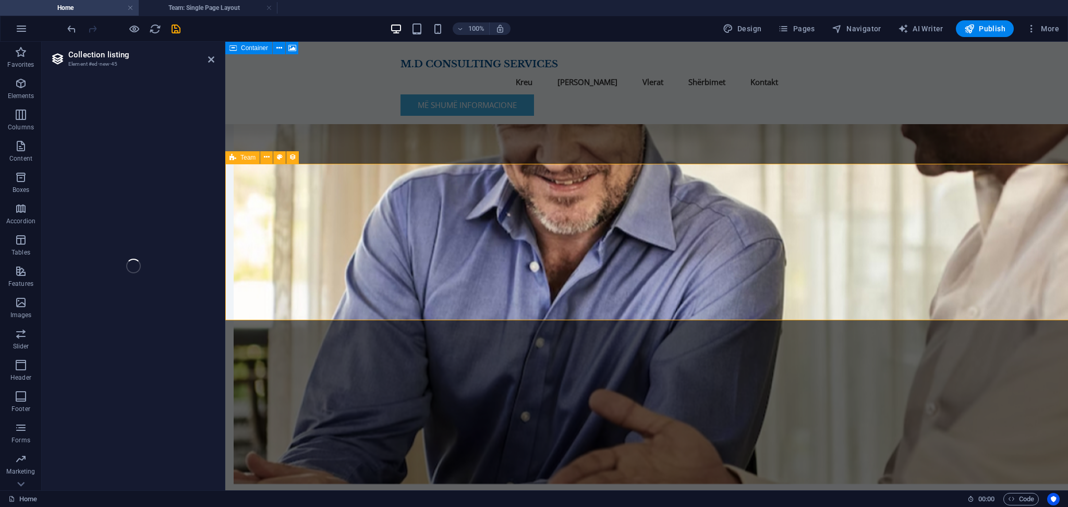
select select "68e43091196ab1367405cea3"
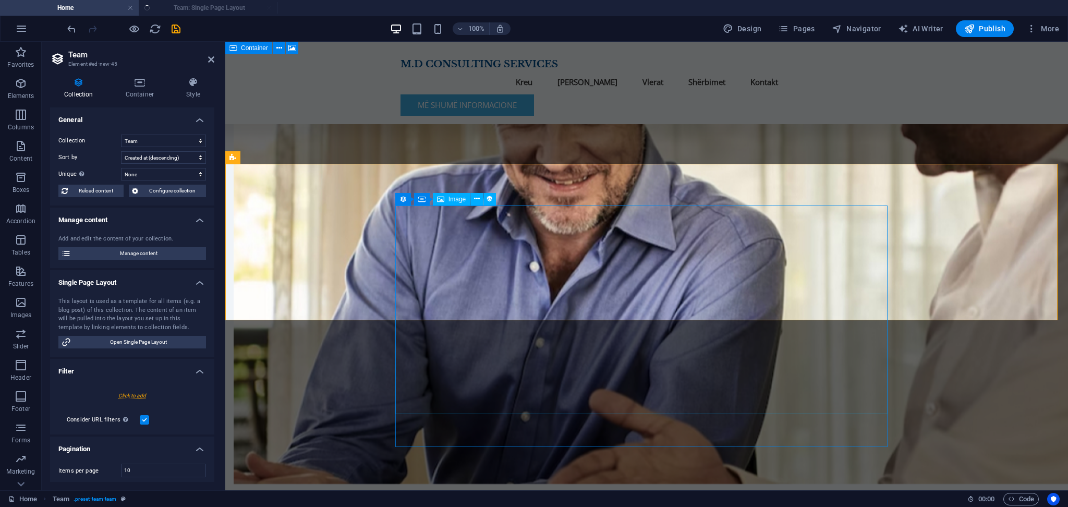
select select "createdAt_DESC"
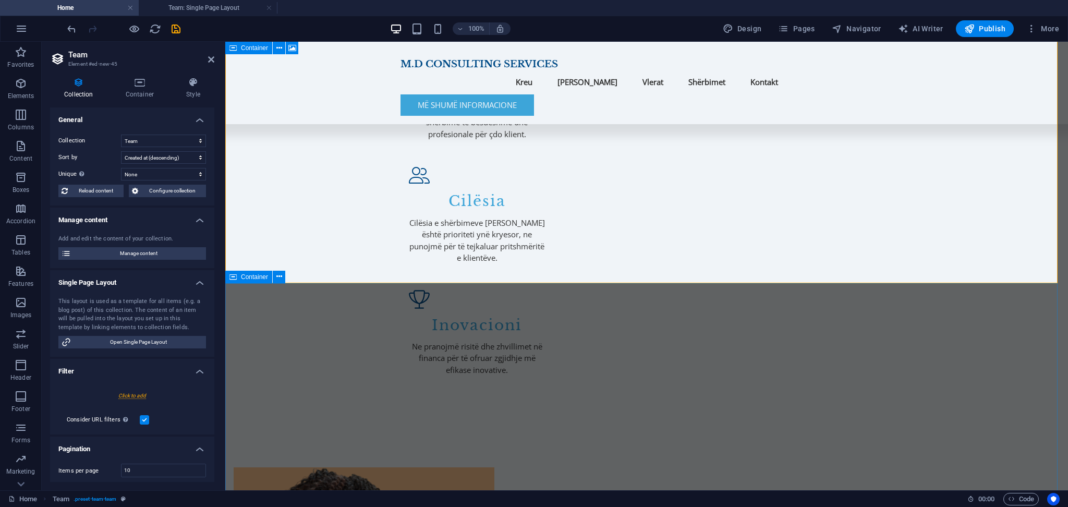
scroll to position [1216, 0]
click at [982, 37] on div "100% Design Pages Navigator AI Writer Publish More" at bounding box center [534, 28] width 1067 height 25
click at [987, 31] on span "Publish" at bounding box center [984, 28] width 41 height 10
checkbox input "false"
